Goal: Book appointment/travel/reservation

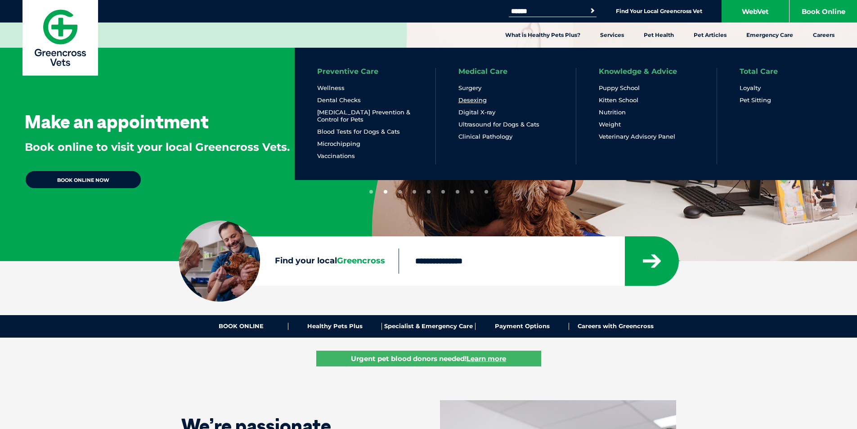
click at [473, 101] on link "Desexing" at bounding box center [473, 100] width 28 height 8
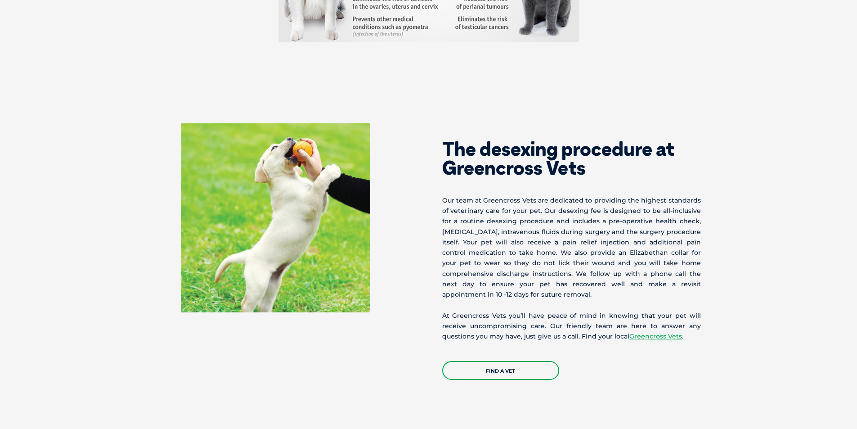
scroll to position [1575, 0]
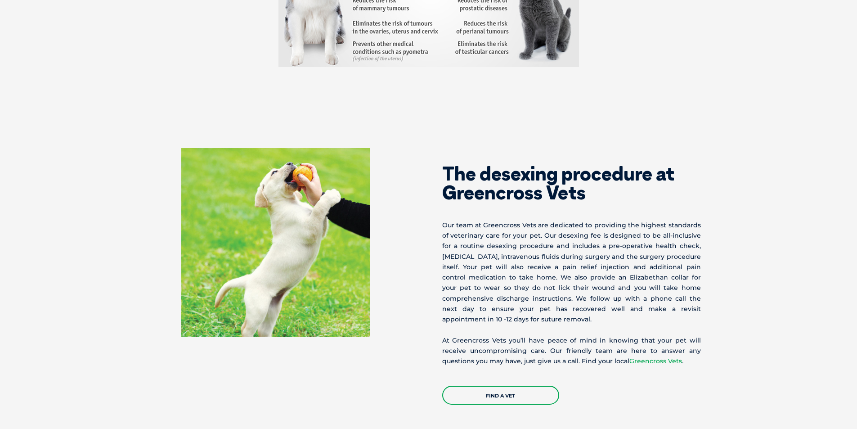
click at [648, 357] on link "Greencross Vets" at bounding box center [656, 361] width 53 height 8
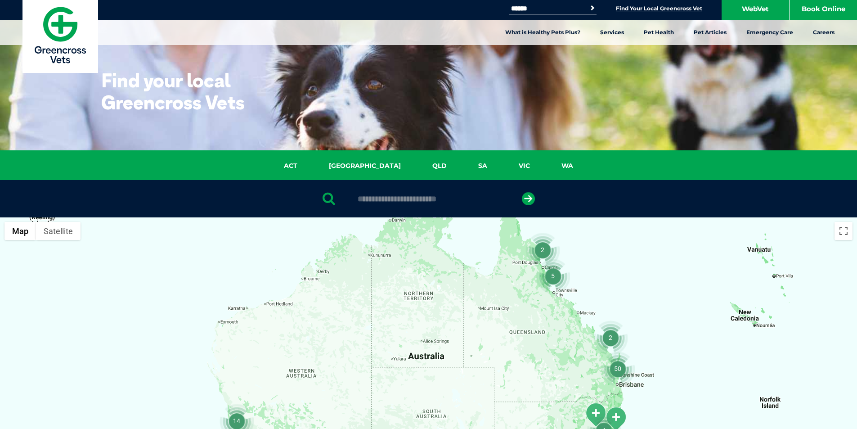
scroll to position [180, 0]
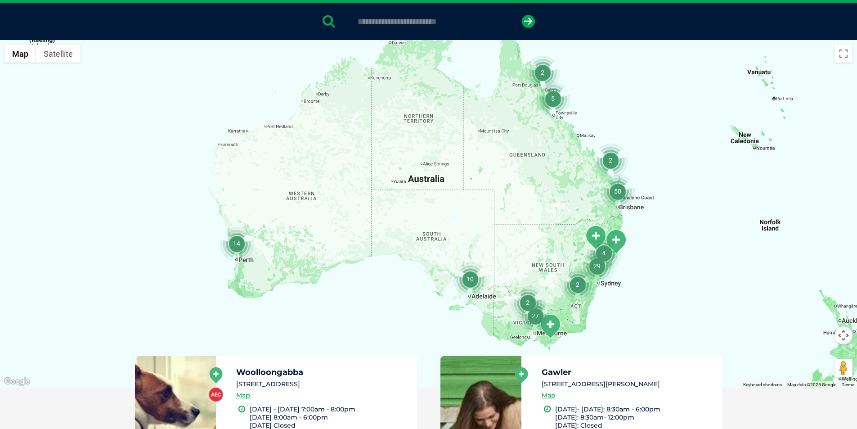
click at [613, 237] on img "4" at bounding box center [604, 253] width 34 height 34
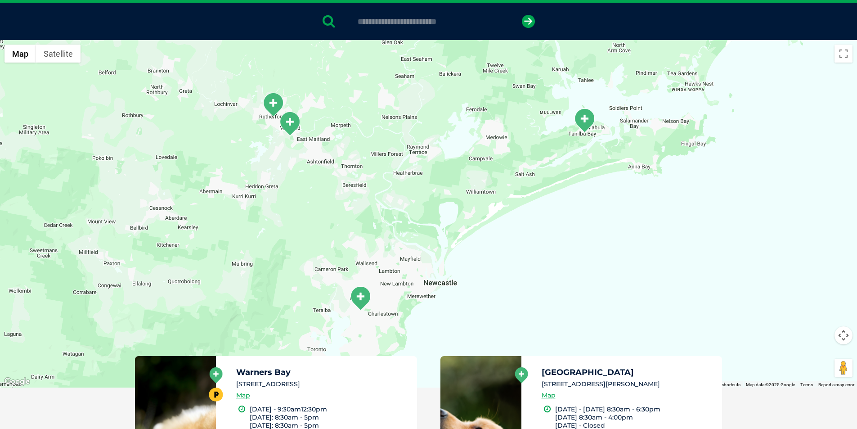
click at [365, 300] on img "Warners Bay" at bounding box center [360, 298] width 23 height 25
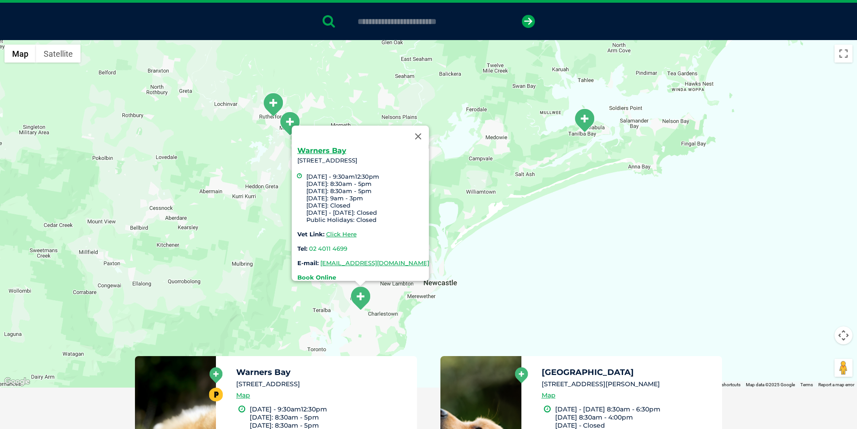
click at [298, 274] on strong "Book Online" at bounding box center [316, 277] width 39 height 7
click at [326, 230] on link "Click Here" at bounding box center [341, 233] width 31 height 7
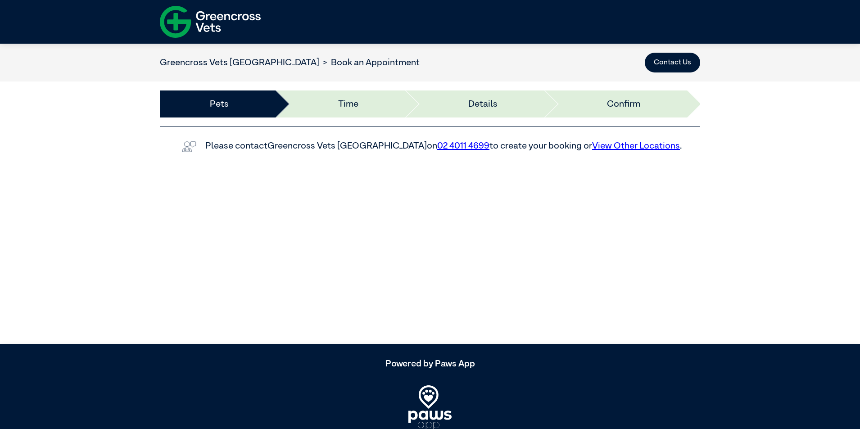
click at [345, 98] on li "Time" at bounding box center [339, 103] width 130 height 27
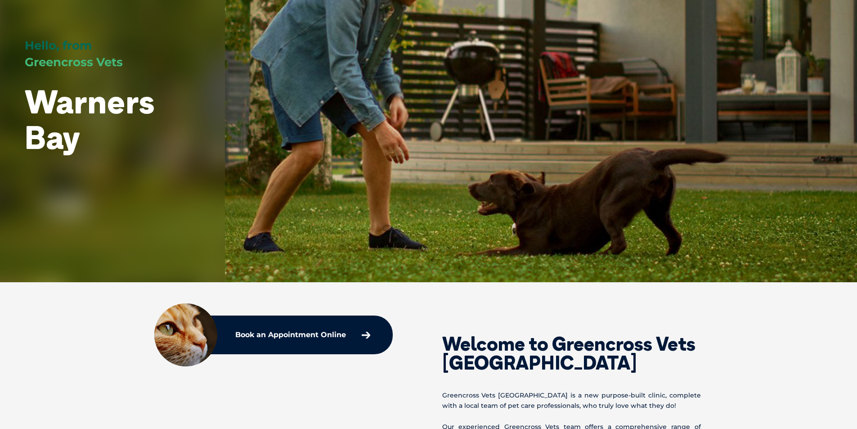
scroll to position [315, 0]
